Goal: Task Accomplishment & Management: Use online tool/utility

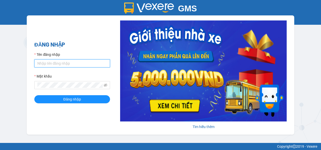
click at [76, 62] on input "Tên đăng nhập" at bounding box center [72, 63] width 76 height 8
type input "suong.bb"
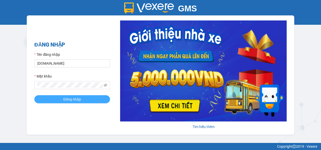
click at [61, 99] on button "Đăng nhập" at bounding box center [72, 99] width 76 height 8
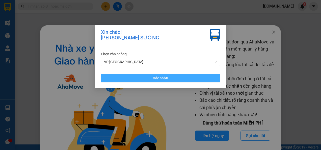
click at [150, 75] on button "Xác nhận" at bounding box center [160, 78] width 119 height 8
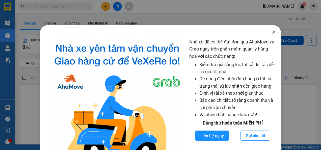
click at [272, 33] on icon "close" at bounding box center [274, 32] width 4 height 4
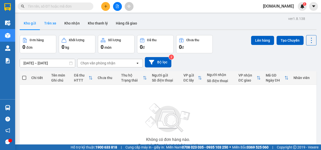
click at [52, 21] on button "Trên xe" at bounding box center [50, 23] width 20 height 12
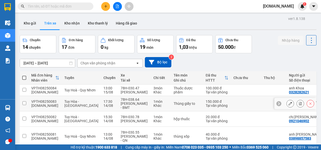
scroll to position [113, 0]
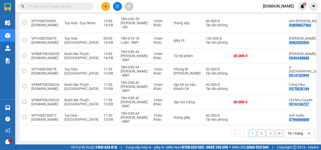
click at [259, 132] on button "2" at bounding box center [262, 133] width 8 height 8
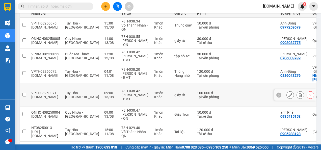
scroll to position [0, 0]
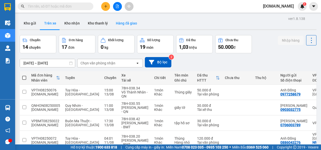
click at [124, 22] on button "Hàng đã giao" at bounding box center [126, 23] width 29 height 12
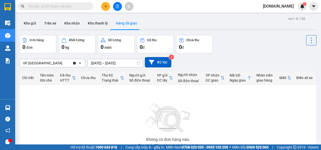
click at [75, 63] on icon "Clear value" at bounding box center [74, 63] width 3 height 3
click at [58, 62] on div "Chọn văn phòng nhận" at bounding box center [49, 63] width 58 height 8
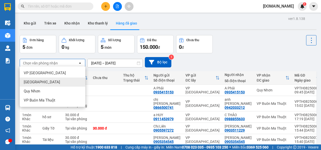
click at [60, 78] on div "Nha Trang" at bounding box center [53, 81] width 66 height 9
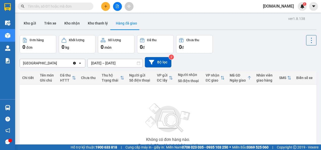
click at [120, 62] on div "ver 1.8.138 Kho gửi Trên xe Kho nhận Kho thanh lý Hàng đã giao Đơn hàng 0 đơn K…" at bounding box center [168, 98] width 301 height 166
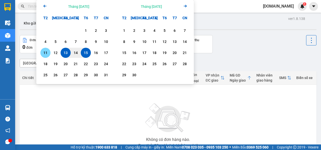
click at [49, 49] on div "11" at bounding box center [45, 53] width 10 height 10
click at [56, 52] on div "12" at bounding box center [55, 53] width 7 height 6
type input "11/08/2025 – 12/08/2025"
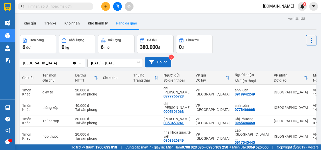
click at [157, 61] on button "Bộ lọc" at bounding box center [158, 62] width 26 height 10
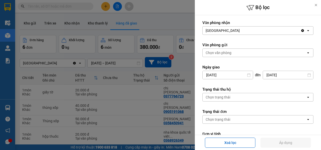
click at [227, 55] on div "Chọn văn phòng" at bounding box center [254, 53] width 103 height 8
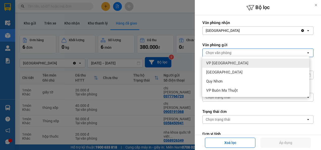
click at [225, 61] on span "VP Tuy Hòa" at bounding box center [227, 63] width 42 height 5
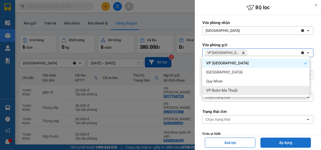
click at [274, 142] on button "Áp dụng" at bounding box center [285, 142] width 50 height 10
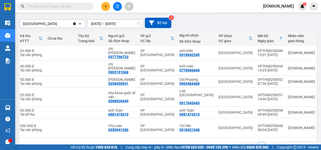
scroll to position [0, 58]
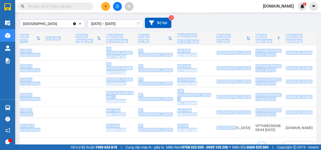
drag, startPoint x: 221, startPoint y: 122, endPoint x: 177, endPoint y: 123, distance: 44.4
click at [177, 123] on div "Chi tiết Tên món Ghi chú Đã thu HTTT Chưa thu Thu hộ Trạng thái Người gửi Số đi…" at bounding box center [168, 85] width 297 height 106
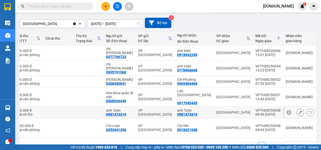
click at [255, 108] on div "VPTH08250058" at bounding box center [267, 110] width 25 height 4
click at [298, 110] on icon at bounding box center [300, 112] width 4 height 4
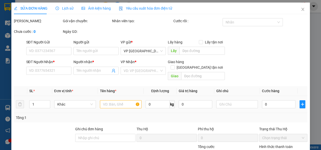
type input "0981473319"
type input "anh Toàn"
type input "0981473319"
type input "anh Toàn"
type input "50.000"
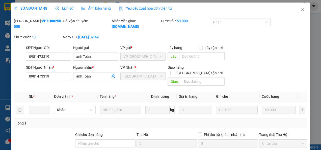
click at [67, 10] on span "Lịch sử" at bounding box center [64, 8] width 18 height 4
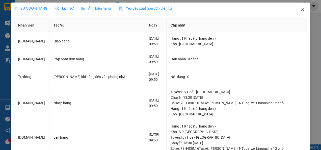
click at [300, 10] on icon "close" at bounding box center [302, 9] width 4 height 4
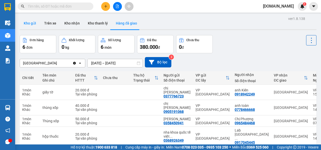
click at [34, 22] on button "Kho gửi" at bounding box center [30, 23] width 20 height 12
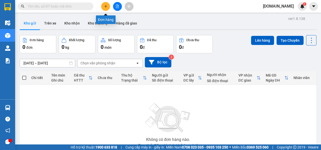
click at [105, 7] on icon "plus" at bounding box center [106, 7] width 4 height 4
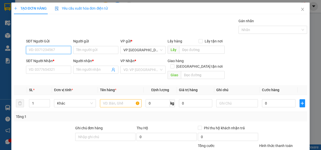
paste input "815616833"
click at [30, 49] on input "815616833" at bounding box center [48, 50] width 45 height 8
type input "0815616833"
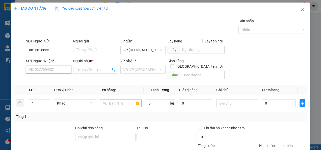
click at [42, 70] on input "SĐT Người Nhận *" at bounding box center [48, 70] width 45 height 8
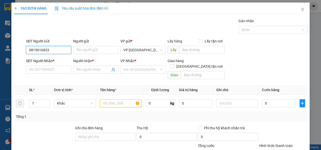
click at [41, 48] on input "0815616833" at bounding box center [48, 50] width 45 height 8
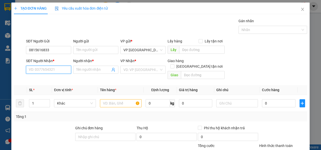
click at [43, 72] on input "SĐT Người Nhận *" at bounding box center [48, 70] width 45 height 8
paste input "0815616833"
type input "0815616833"
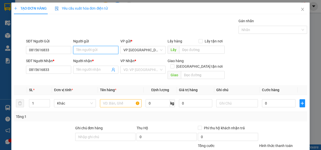
click at [91, 51] on input "Người gửi" at bounding box center [95, 50] width 45 height 8
type input "A Hùng"
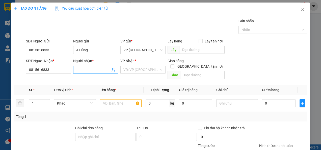
click at [77, 70] on input "Người nhận *" at bounding box center [93, 70] width 34 height 6
type input "A Hùng"
click at [152, 75] on div "Transit Pickup Surcharge Ids Transit Deliver Surcharge Ids Transit Deliver Surc…" at bounding box center [160, 108] width 293 height 180
drag, startPoint x: 152, startPoint y: 75, endPoint x: 151, endPoint y: 71, distance: 4.4
click at [151, 71] on input "search" at bounding box center [141, 70] width 36 height 8
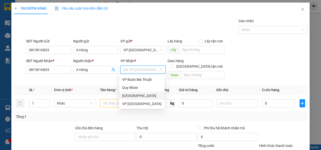
click at [148, 97] on div "Nha Trang" at bounding box center [141, 96] width 39 height 6
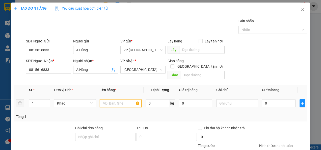
click at [113, 99] on input "text" at bounding box center [121, 103] width 42 height 8
type input "Thùng xốp"
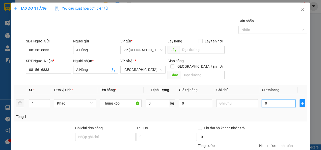
click at [272, 99] on input "0" at bounding box center [278, 103] width 33 height 8
type input "005"
type input "5"
type input "0.050"
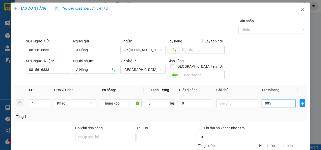
type input "50"
type input "00.500"
type input "500"
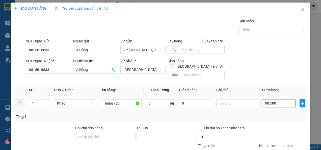
type input "0.005.000"
type input "5.000"
type input "0.000.500"
type input "500"
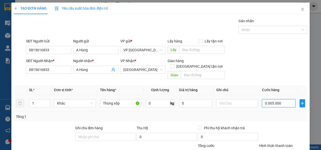
type input "500"
type input "0.000.050"
type input "50"
type input "000.005"
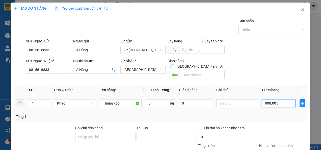
type input "5"
type input "00.000"
type input "0"
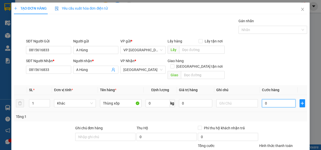
type input "005"
type input "5"
type input "0.050"
type input "50"
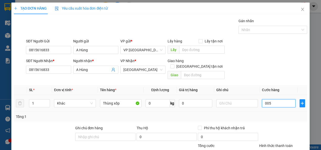
type input "50"
type input "00.500"
type input "500"
type input "0.005.000"
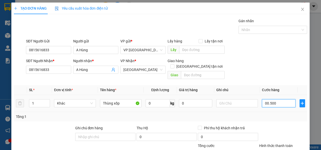
type input "5.000"
type input "0.000.050.000"
type input "50.000"
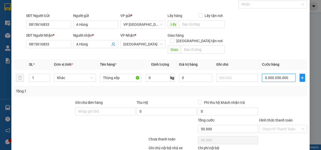
scroll to position [51, 0]
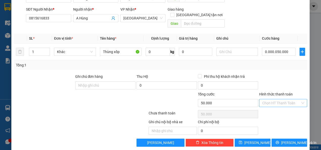
type input "50.000"
click at [274, 99] on input "Hình thức thanh toán" at bounding box center [281, 103] width 38 height 8
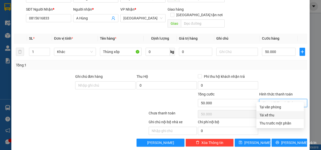
click at [267, 115] on div "Tài xế thu" at bounding box center [279, 115] width 41 height 6
type input "0"
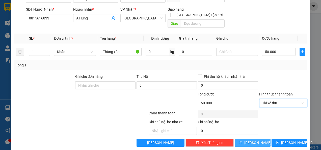
click at [250, 140] on span "Lưu" at bounding box center [257, 143] width 27 height 6
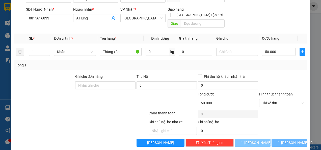
type input "0"
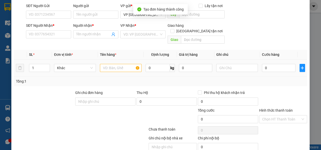
scroll to position [0, 0]
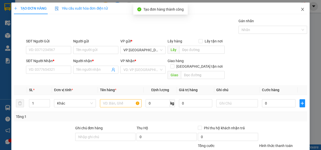
click at [297, 10] on span "Close" at bounding box center [302, 10] width 14 height 14
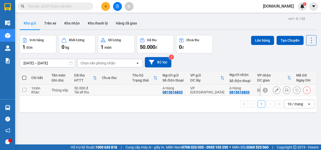
click at [25, 89] on input "checkbox" at bounding box center [24, 90] width 4 height 4
checkbox input "true"
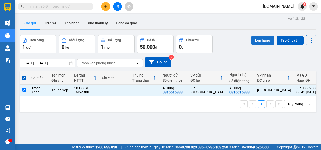
click at [267, 40] on button "Lên hàng" at bounding box center [262, 40] width 23 height 9
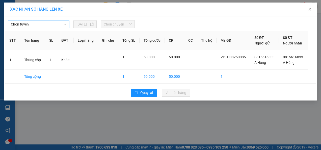
drag, startPoint x: 62, startPoint y: 28, endPoint x: 61, endPoint y: 26, distance: 2.6
click at [62, 26] on div "Chọn tuyến 15/08/2025 Chọn chuyến STT Tên hàng SL ĐVT Loại hàng Ghi chú Tổng SL…" at bounding box center [160, 58] width 313 height 84
drag, startPoint x: 61, startPoint y: 26, endPoint x: 59, endPoint y: 24, distance: 2.7
click at [61, 24] on span "Chọn tuyến" at bounding box center [38, 24] width 55 height 8
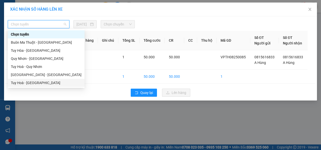
drag, startPoint x: 41, startPoint y: 81, endPoint x: 43, endPoint y: 78, distance: 3.9
click at [40, 81] on div "Tuy Hoà - Nha Trang" at bounding box center [46, 83] width 71 height 6
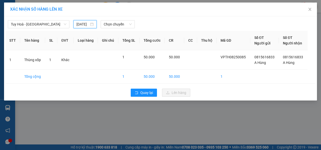
click at [88, 24] on input "15/08/2025" at bounding box center [82, 24] width 13 height 6
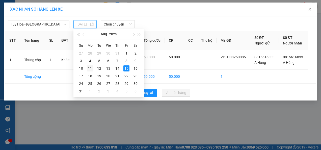
click at [88, 70] on div "11" at bounding box center [90, 68] width 6 height 6
type input "11/08/2025"
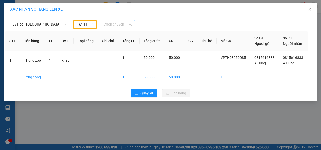
click at [114, 23] on span "Chọn chuyến" at bounding box center [118, 24] width 28 height 8
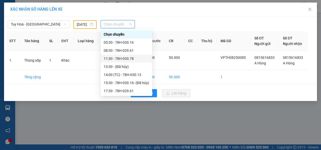
click at [112, 59] on div "11:30 - 78H-030.78" at bounding box center [126, 59] width 45 height 6
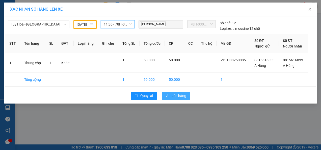
click at [170, 94] on icon "upload" at bounding box center [168, 96] width 4 height 4
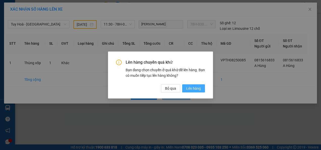
click at [196, 90] on span "Lên hàng" at bounding box center [193, 89] width 15 height 6
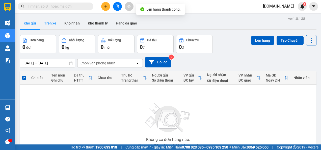
click at [53, 23] on button "Trên xe" at bounding box center [50, 23] width 20 height 12
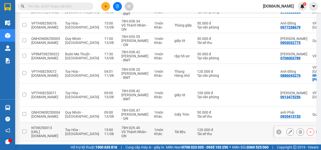
scroll to position [7, 0]
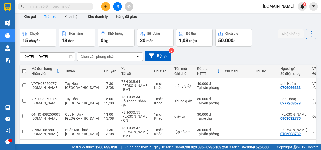
click at [93, 57] on div "Chọn văn phòng nhận" at bounding box center [97, 56] width 35 height 5
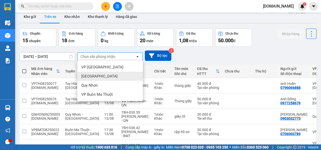
click at [93, 75] on span "Nha Trang" at bounding box center [99, 76] width 36 height 5
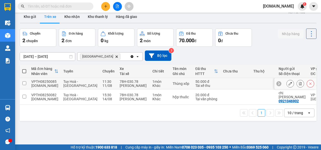
click at [22, 82] on input "checkbox" at bounding box center [24, 83] width 4 height 4
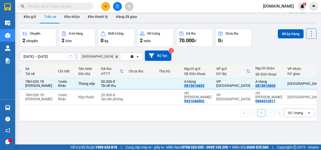
scroll to position [0, 98]
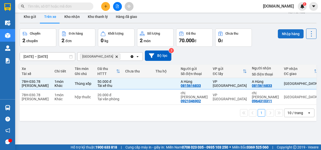
click at [280, 33] on button "Nhập hàng" at bounding box center [291, 33] width 26 height 9
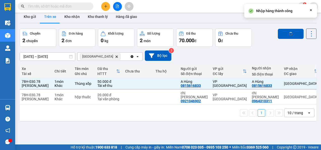
checkbox input "false"
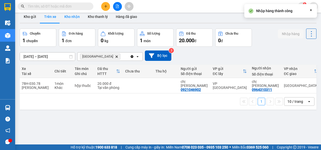
click at [73, 18] on button "Kho nhận" at bounding box center [71, 17] width 23 height 12
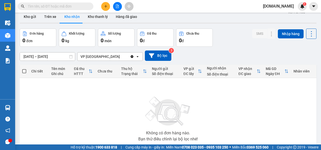
click at [132, 56] on icon "Clear value" at bounding box center [132, 56] width 3 height 3
click at [126, 55] on div "Chọn văn phòng nhận" at bounding box center [106, 56] width 58 height 8
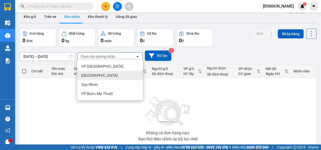
drag, startPoint x: 108, startPoint y: 77, endPoint x: 85, endPoint y: 68, distance: 24.7
click at [108, 77] on div "Nha Trang" at bounding box center [110, 75] width 66 height 9
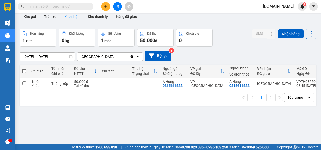
click at [71, 55] on icon at bounding box center [70, 57] width 3 height 4
click at [23, 85] on input "checkbox" at bounding box center [24, 83] width 4 height 4
checkbox input "true"
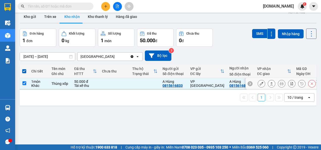
click at [260, 83] on icon at bounding box center [262, 84] width 4 height 4
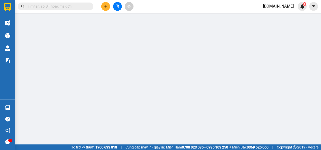
type input "0815616833"
type input "A Hùng"
type input "0815616833"
type input "A Hùng"
type input "50.000"
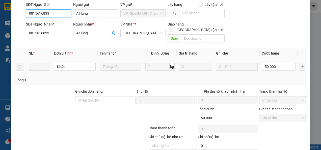
scroll to position [59, 0]
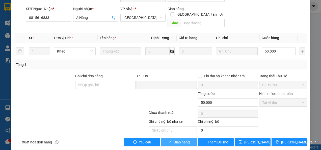
click at [175, 139] on span "Giao hàng" at bounding box center [182, 142] width 16 height 6
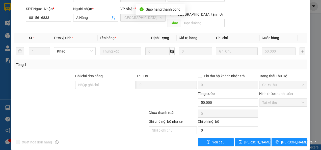
scroll to position [0, 0]
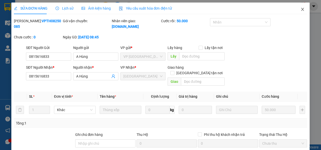
click at [300, 9] on icon "close" at bounding box center [302, 9] width 4 height 4
